Goal: Task Accomplishment & Management: Use online tool/utility

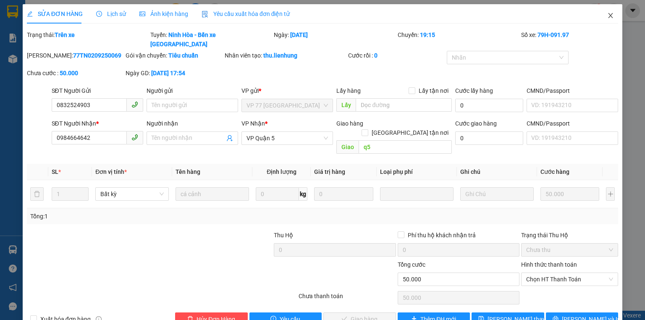
click at [609, 11] on span "Close" at bounding box center [611, 16] width 24 height 24
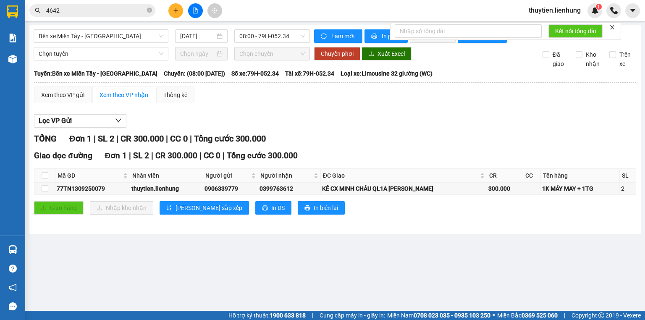
click at [69, 10] on input "4642" at bounding box center [95, 10] width 99 height 9
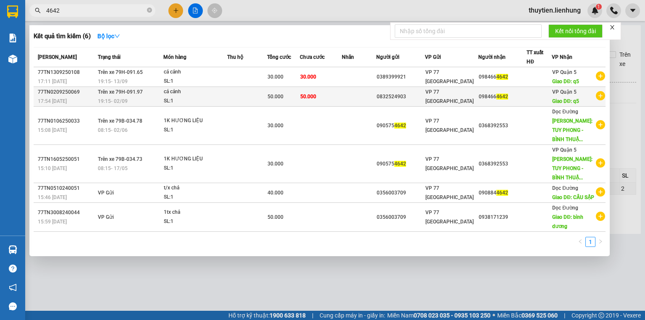
click at [311, 97] on span "50.000" at bounding box center [308, 97] width 16 height 6
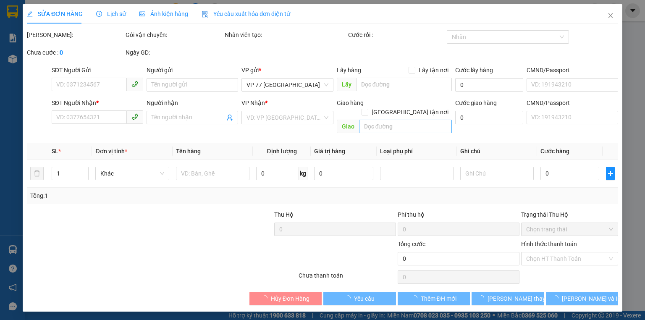
type input "0832524903"
type input "0984664642"
type input "q5"
type input "50.000"
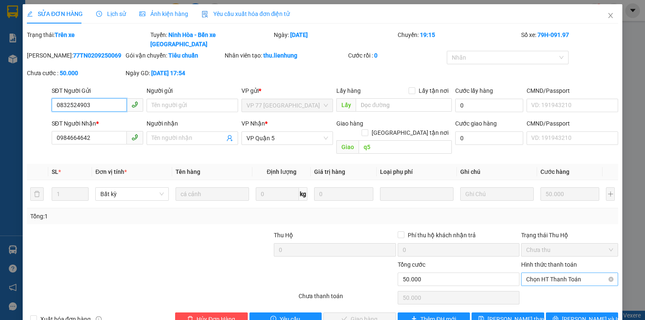
click at [571, 273] on span "Chọn HT Thanh Toán" at bounding box center [569, 279] width 87 height 13
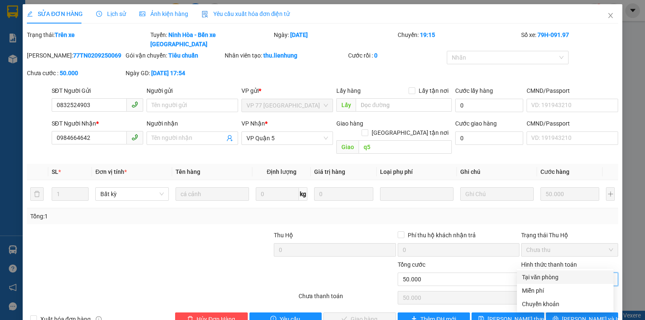
click at [565, 270] on div "Total Paid Fee 0 Total UnPaid Fee 50.000 Cash Collection Total Fee Trạng thái: …" at bounding box center [322, 178] width 591 height 296
click at [563, 268] on div "Hình thức thanh toán Chọn HT Thanh Toán" at bounding box center [569, 274] width 97 height 29
click at [566, 273] on span "Chọn HT Thanh Toán" at bounding box center [569, 279] width 87 height 13
click at [560, 273] on div "Tại văn phòng" at bounding box center [565, 277] width 87 height 9
type input "0"
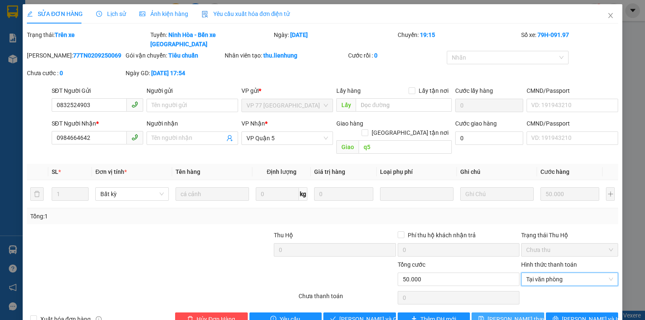
click at [515, 315] on span "Lưu thay đổi" at bounding box center [521, 319] width 67 height 9
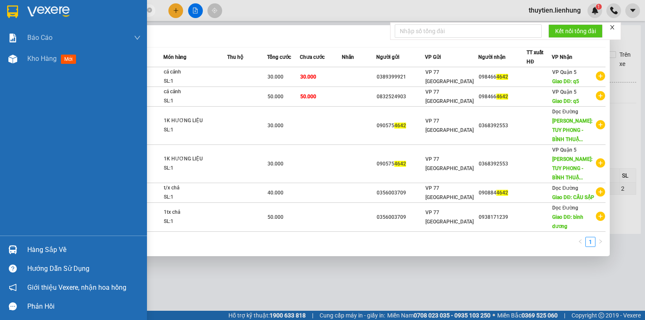
drag, startPoint x: 132, startPoint y: 12, endPoint x: 0, endPoint y: 5, distance: 132.1
click at [0, 5] on section "Kết quả tìm kiếm ( 6 ) Bộ lọc Mã ĐH Trạng thái Món hàng Thu hộ Tổng cước Chưa c…" at bounding box center [322, 160] width 645 height 320
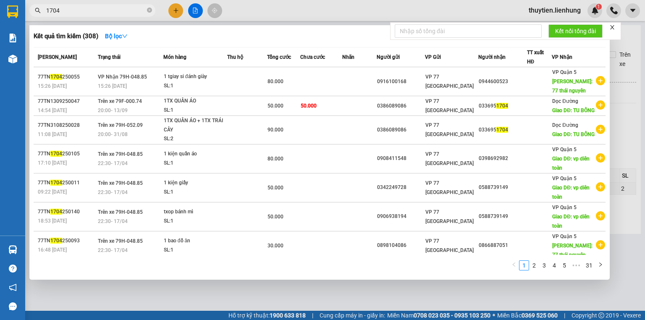
type input "1704"
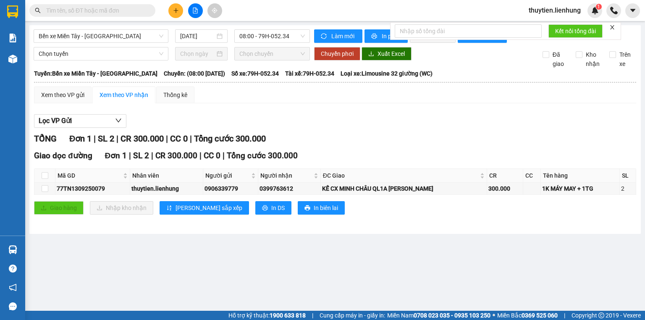
click at [131, 12] on input "text" at bounding box center [95, 10] width 99 height 9
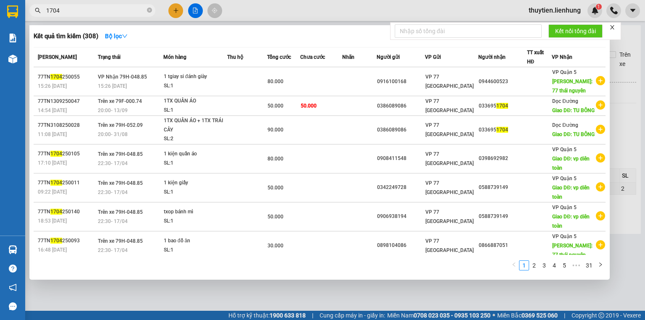
type input "1704"
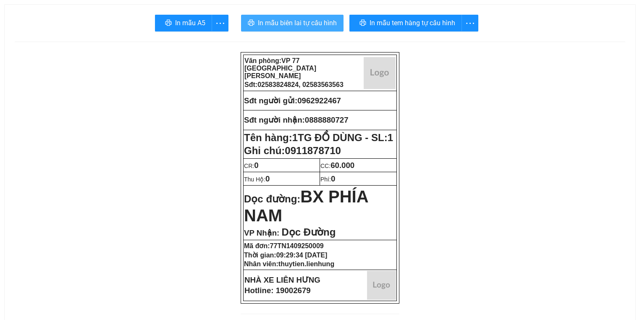
click at [275, 23] on span "In mẫu biên lai tự cấu hình" at bounding box center [297, 23] width 79 height 11
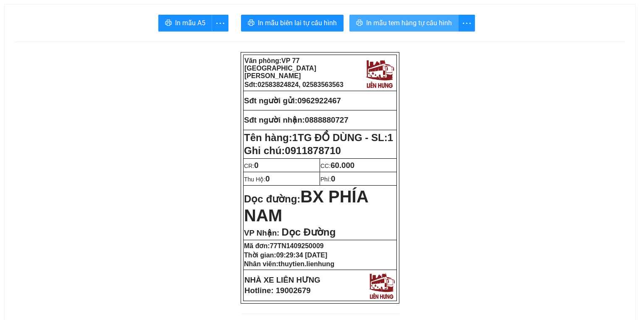
click at [375, 20] on span "In mẫu tem hàng tự cấu hình" at bounding box center [409, 23] width 86 height 11
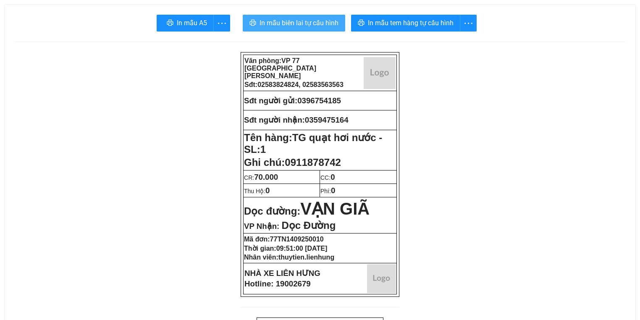
click at [296, 23] on span "In mẫu biên lai tự cấu hình" at bounding box center [299, 23] width 79 height 11
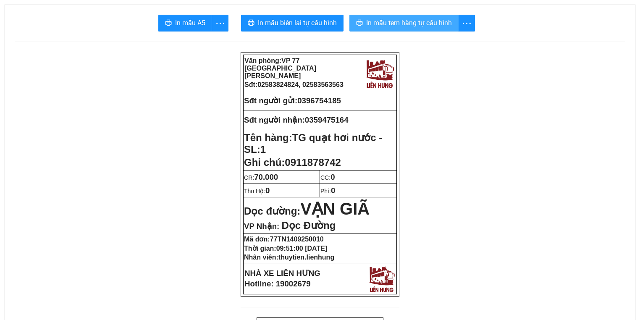
click at [439, 25] on span "In mẫu tem hàng tự cấu hình" at bounding box center [409, 23] width 86 height 11
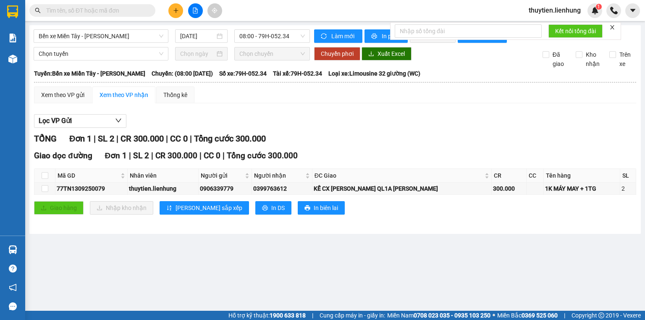
drag, startPoint x: 132, startPoint y: 12, endPoint x: 115, endPoint y: 26, distance: 22.4
click at [132, 12] on input "text" at bounding box center [95, 10] width 99 height 9
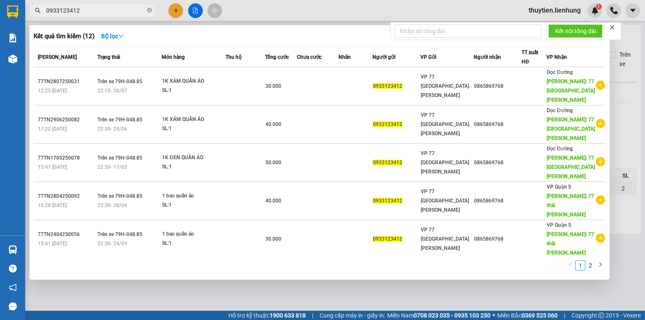
drag, startPoint x: 132, startPoint y: 7, endPoint x: 0, endPoint y: -19, distance: 134.8
click at [0, 0] on html "Kết quả tìm kiếm ( 12 ) Bộ lọc Mã ĐH Trạng thái Món hàng Thu hộ Tổng cước Chưa …" at bounding box center [322, 160] width 645 height 320
type input "0933123412"
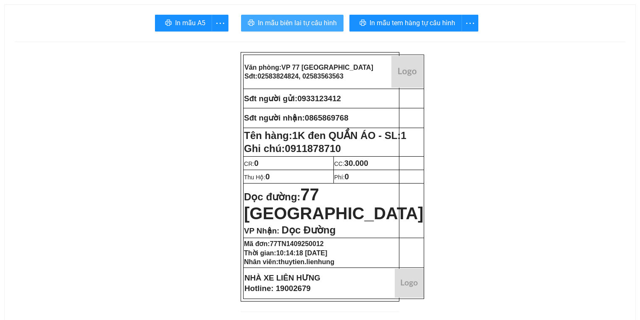
click at [280, 26] on span "In mẫu biên lai tự cấu hình" at bounding box center [297, 23] width 79 height 11
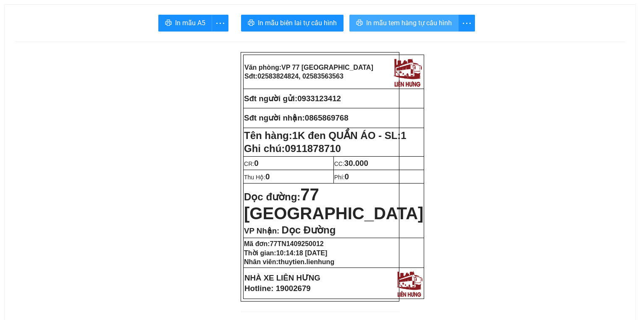
click at [416, 26] on span "In mẫu tem hàng tự cấu hình" at bounding box center [409, 23] width 86 height 11
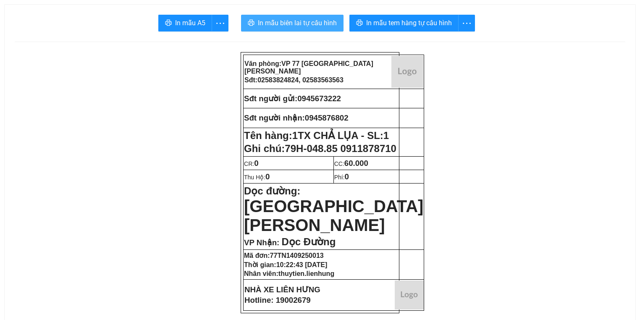
click at [319, 25] on span "In mẫu biên lai tự cấu hình" at bounding box center [297, 23] width 79 height 11
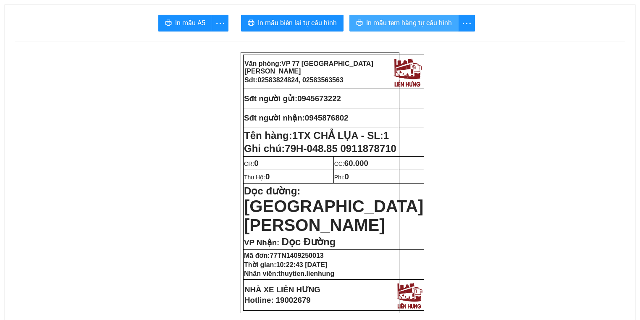
click at [417, 25] on span "In mẫu tem hàng tự cấu hình" at bounding box center [409, 23] width 86 height 11
